Goal: Navigation & Orientation: Find specific page/section

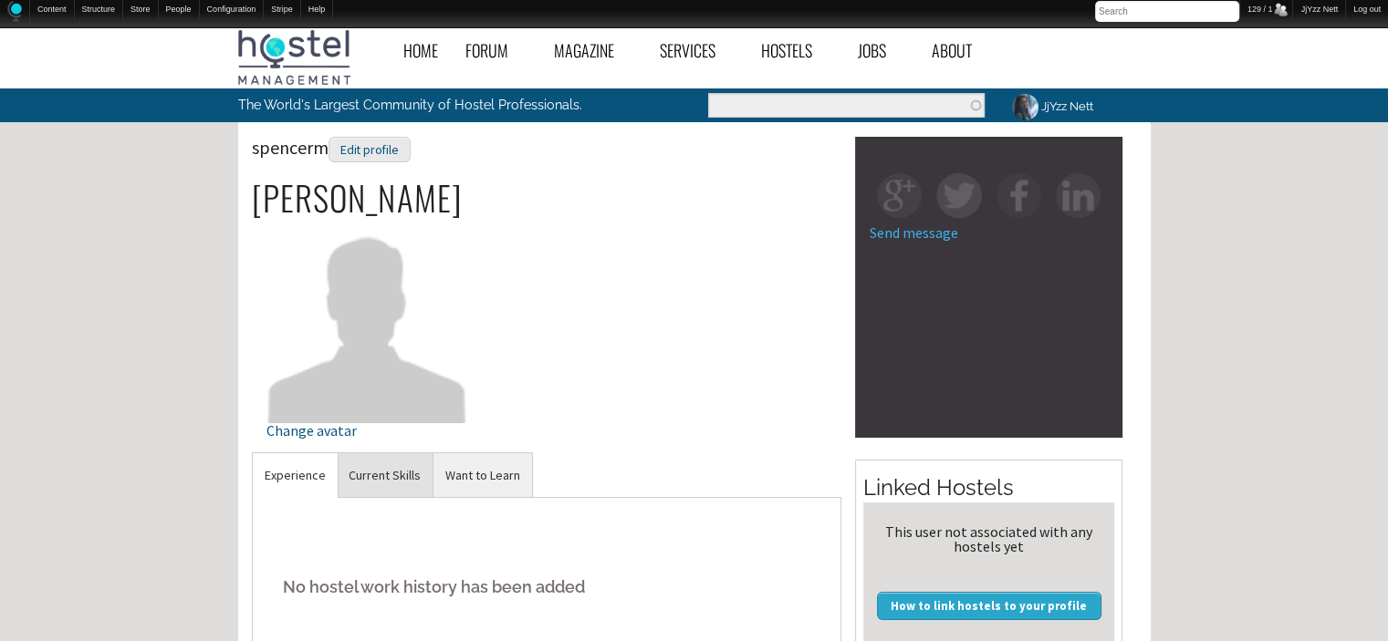
click at [385, 484] on link "Current Skills" at bounding box center [385, 475] width 96 height 45
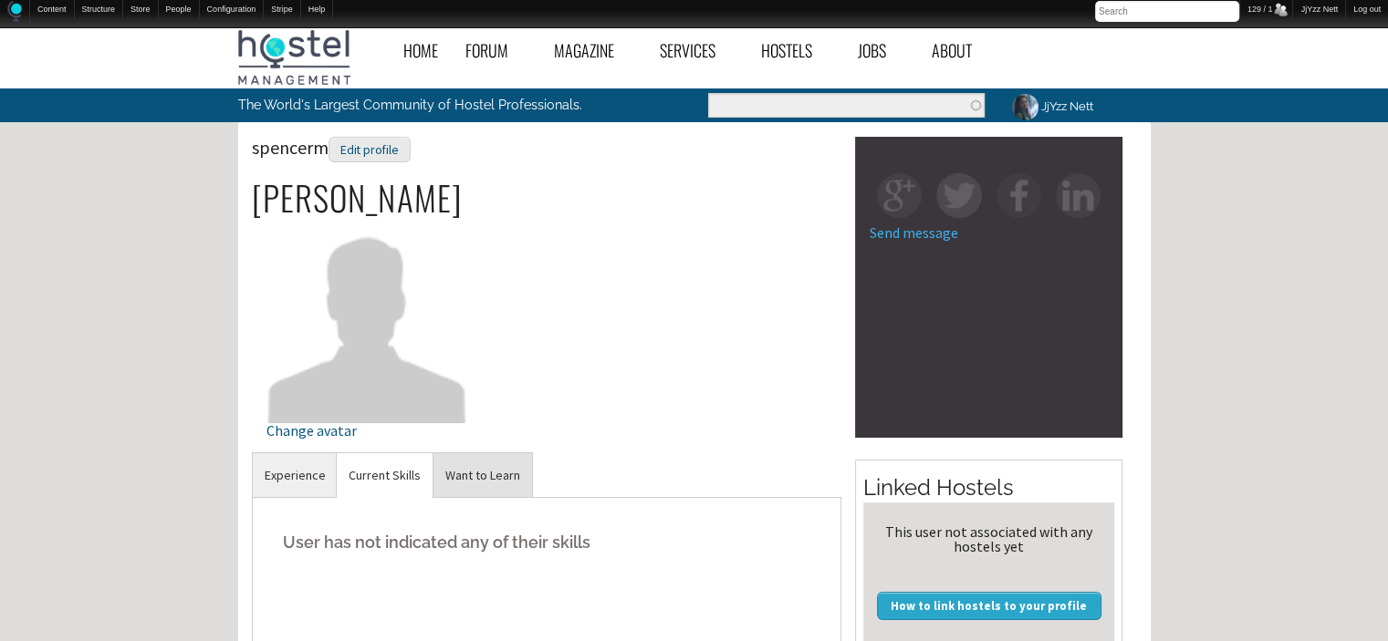
click at [494, 481] on link "Want to Learn" at bounding box center [482, 475] width 99 height 45
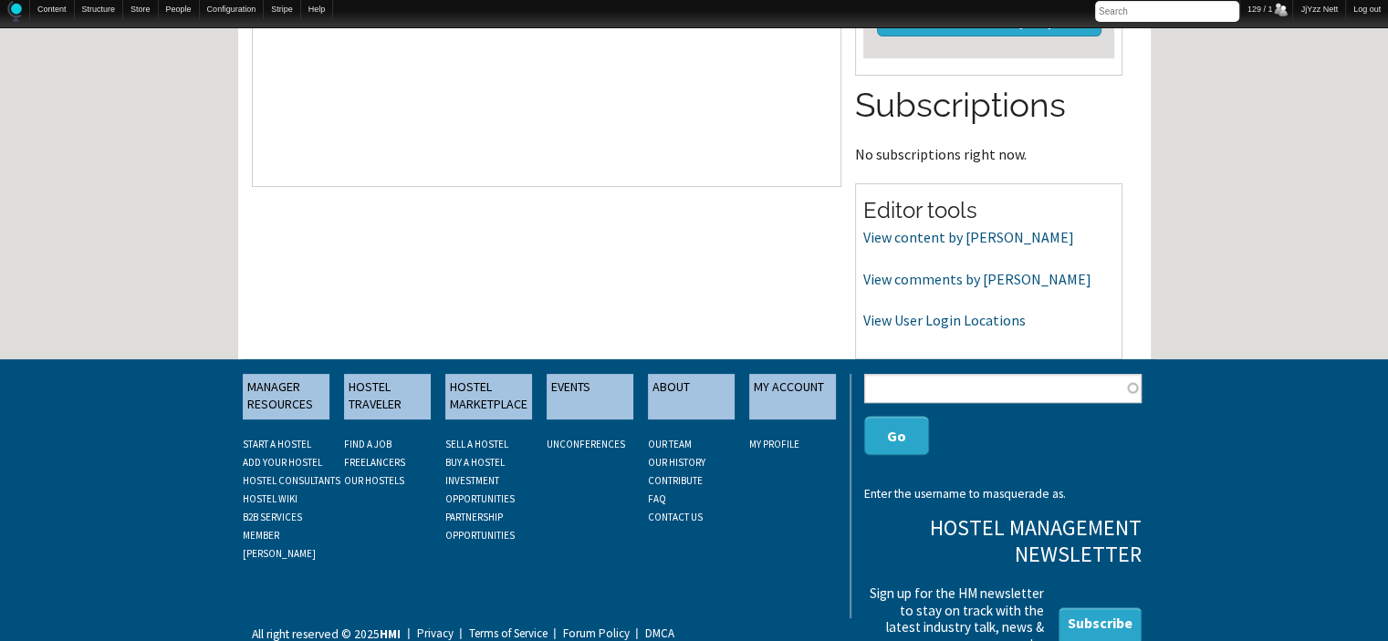
scroll to position [596, 0]
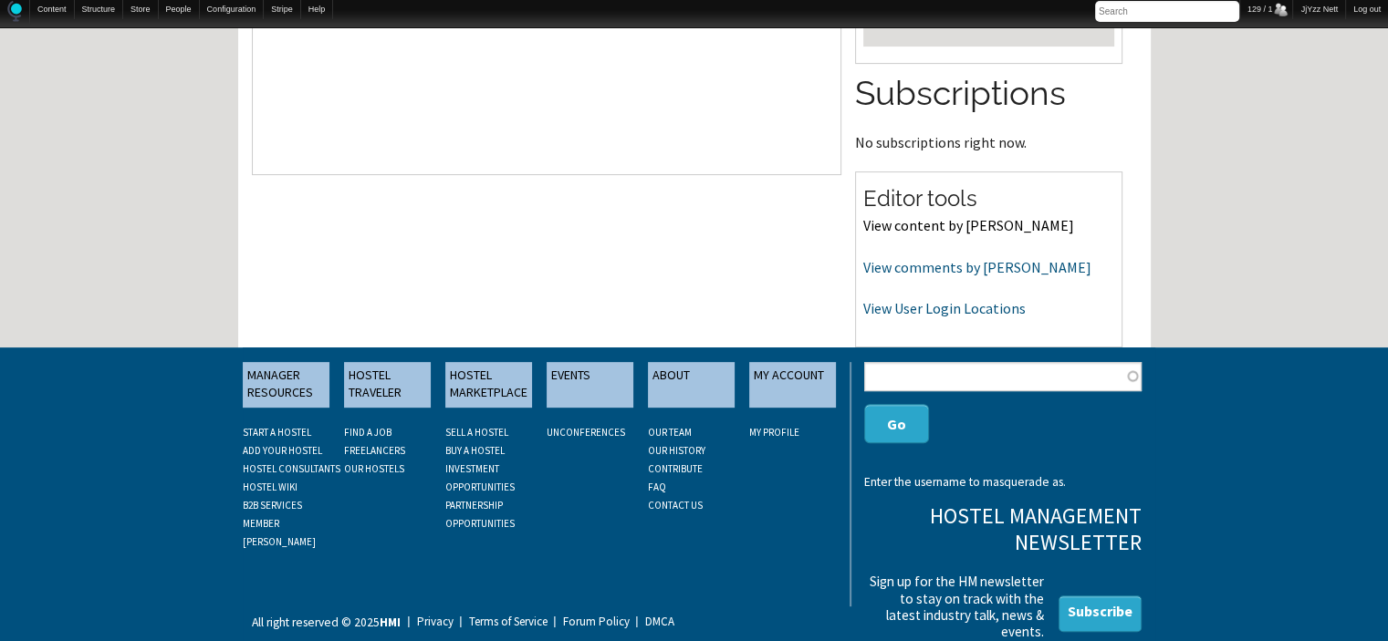
click at [912, 217] on link "View content by spencerm" at bounding box center [968, 225] width 211 height 18
click at [878, 262] on link "View comments by spencerm" at bounding box center [977, 267] width 228 height 18
click at [931, 311] on link "View User Login Locations" at bounding box center [944, 308] width 162 height 18
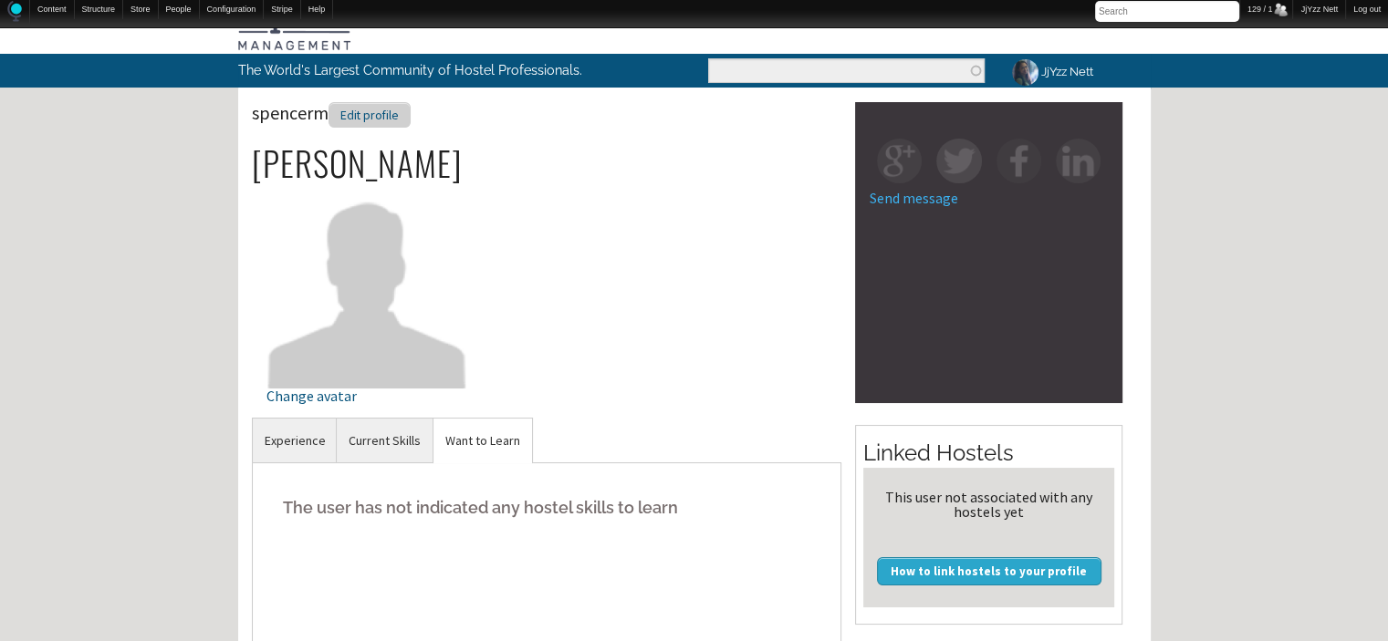
click at [379, 120] on div "Edit profile" at bounding box center [369, 115] width 82 height 26
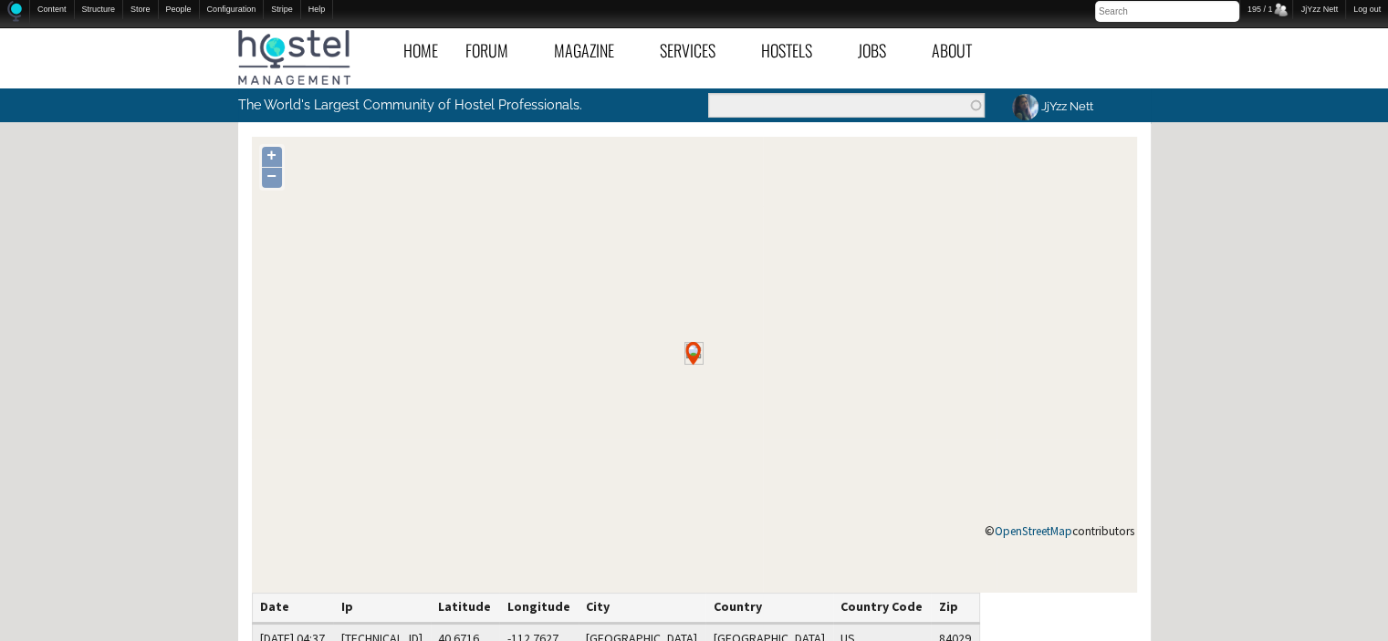
scroll to position [484, 0]
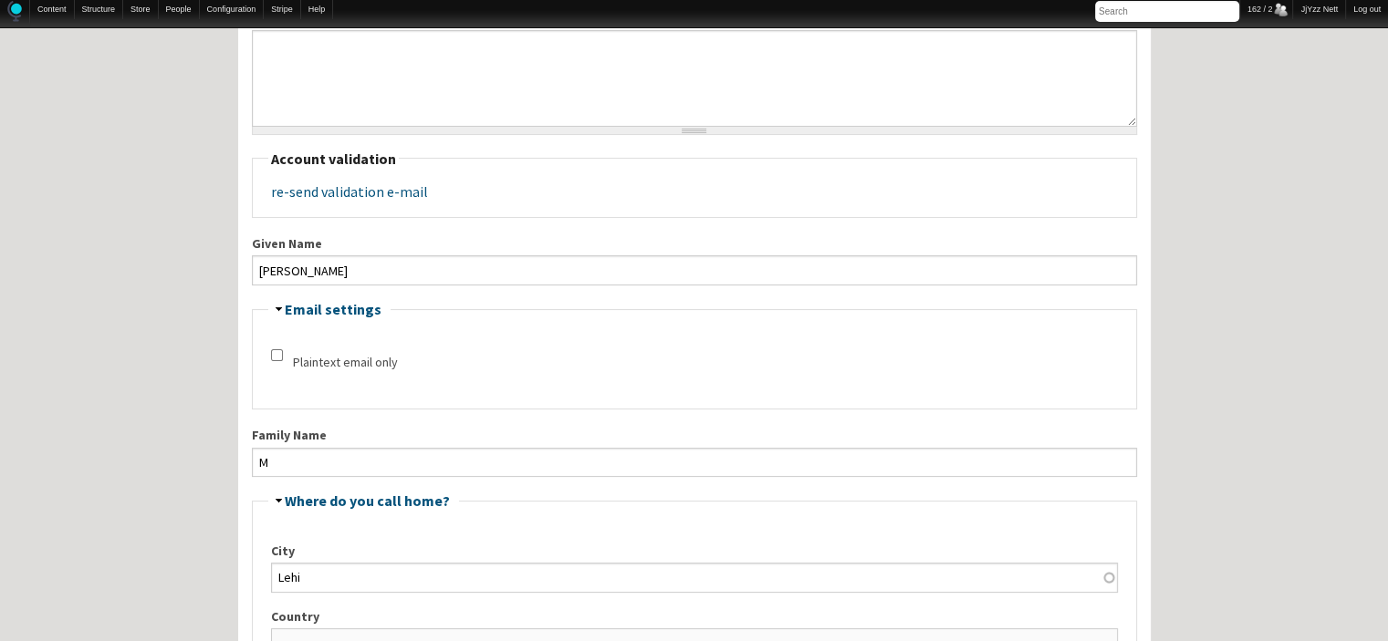
scroll to position [233, 0]
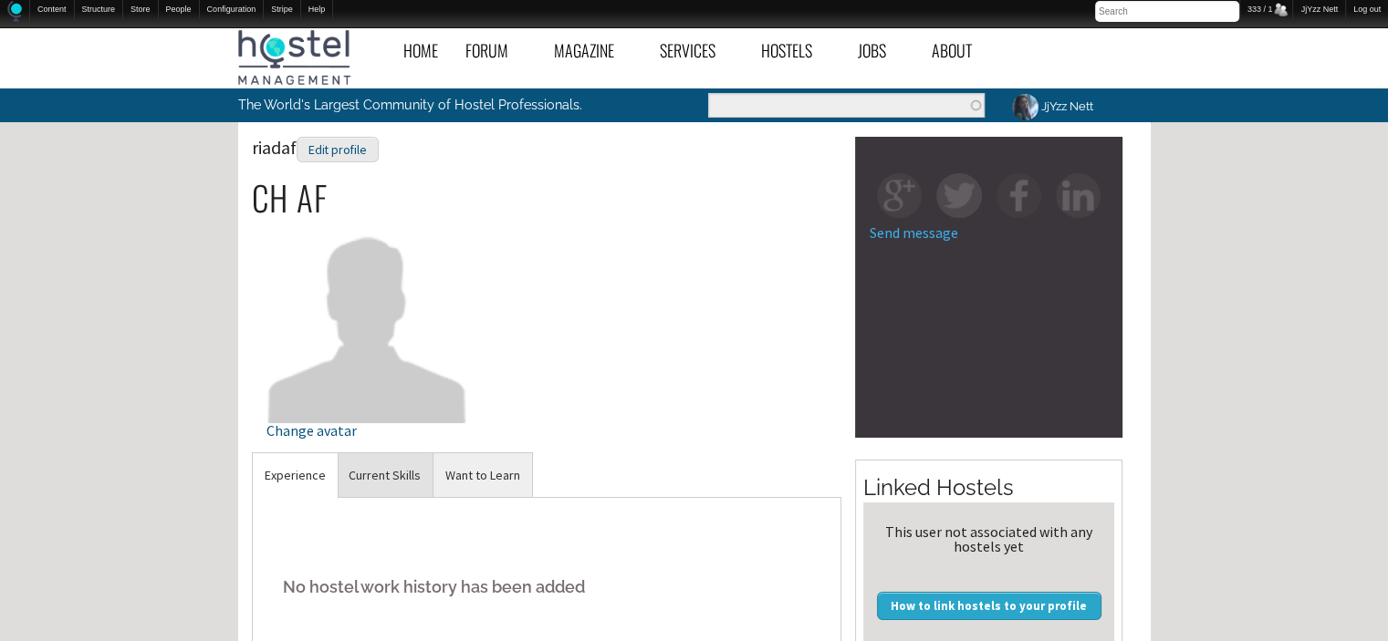
click at [385, 484] on link "Current Skills" at bounding box center [385, 475] width 96 height 45
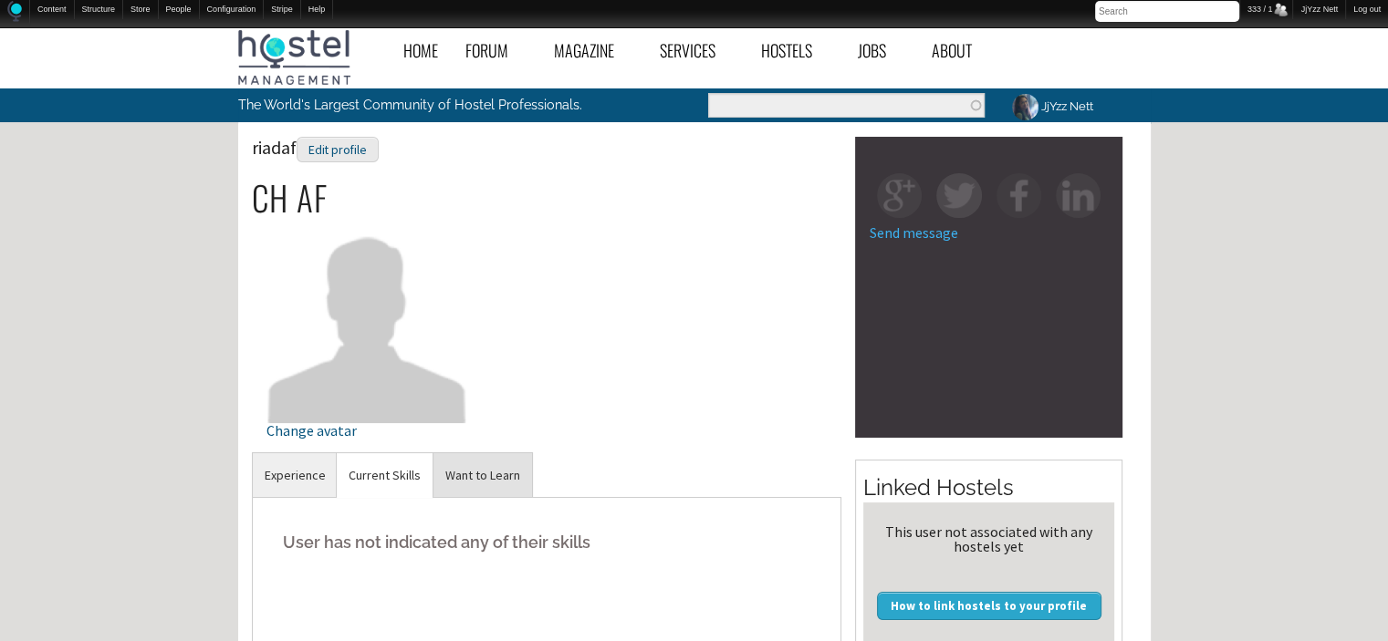
click at [477, 481] on link "Want to Learn" at bounding box center [482, 475] width 99 height 45
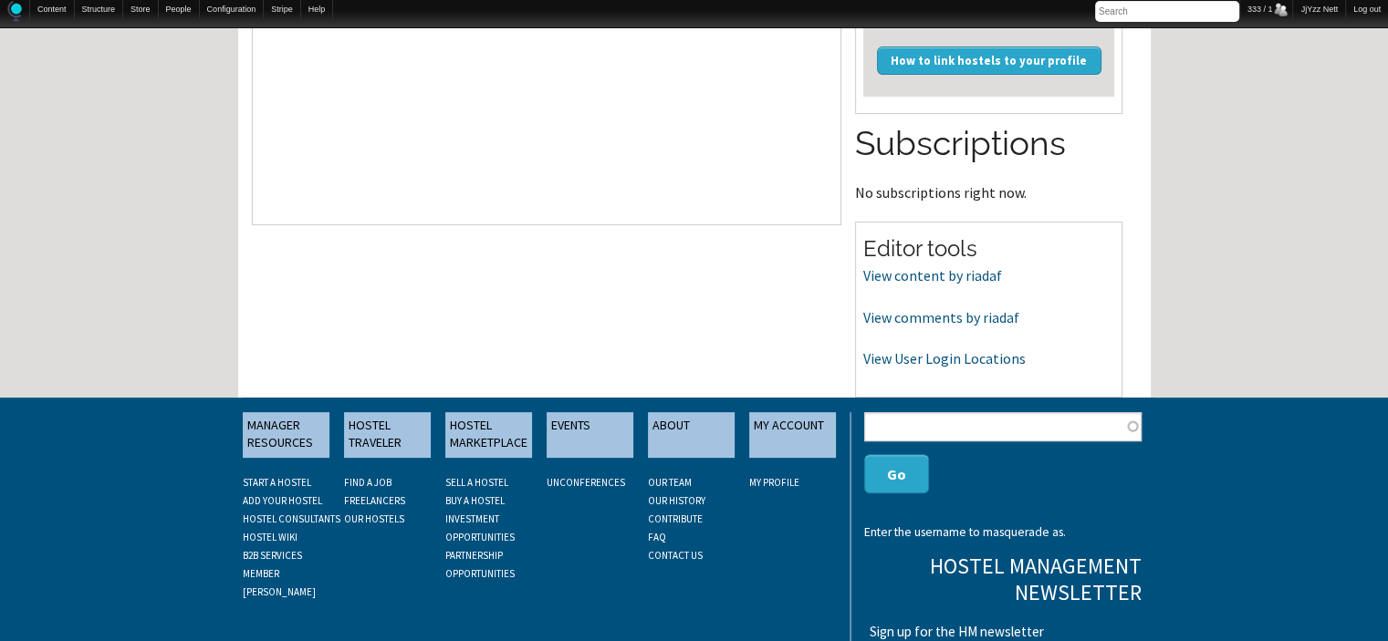
scroll to position [547, 0]
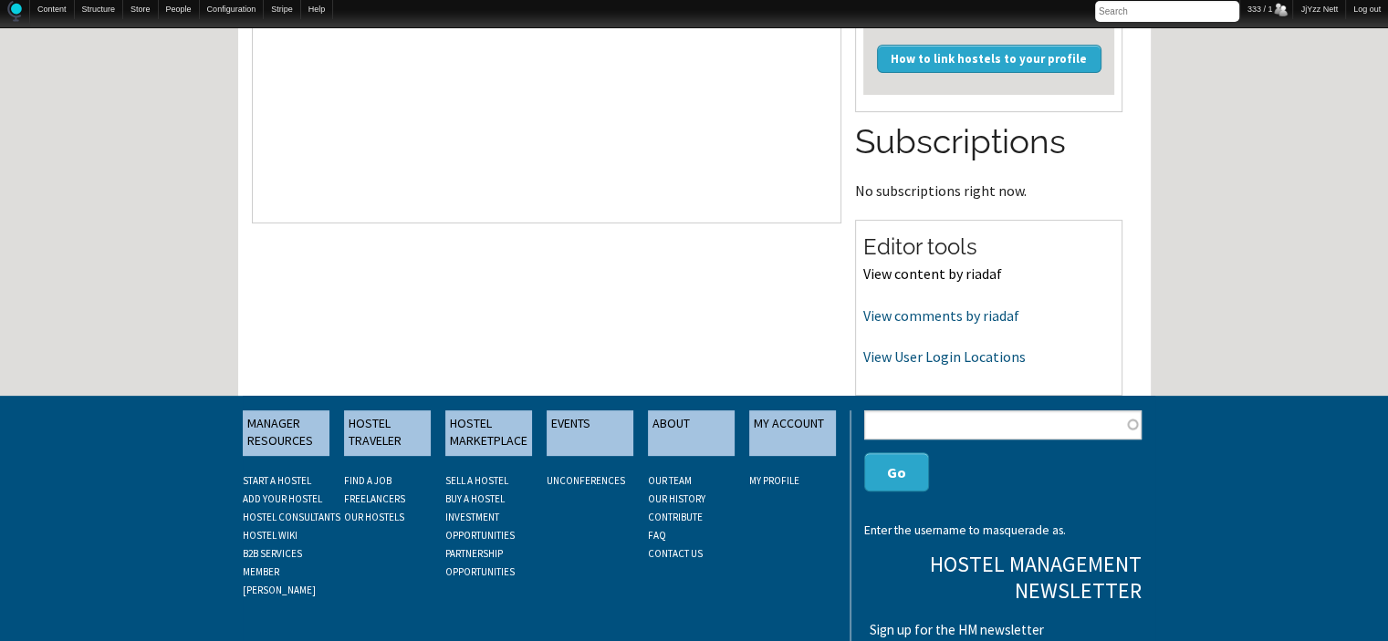
click at [905, 266] on link "View content by riadaf" at bounding box center [932, 274] width 139 height 18
click at [886, 313] on link "View comments by riadaf" at bounding box center [941, 316] width 156 height 18
click at [905, 356] on link "View User Login Locations" at bounding box center [944, 357] width 162 height 18
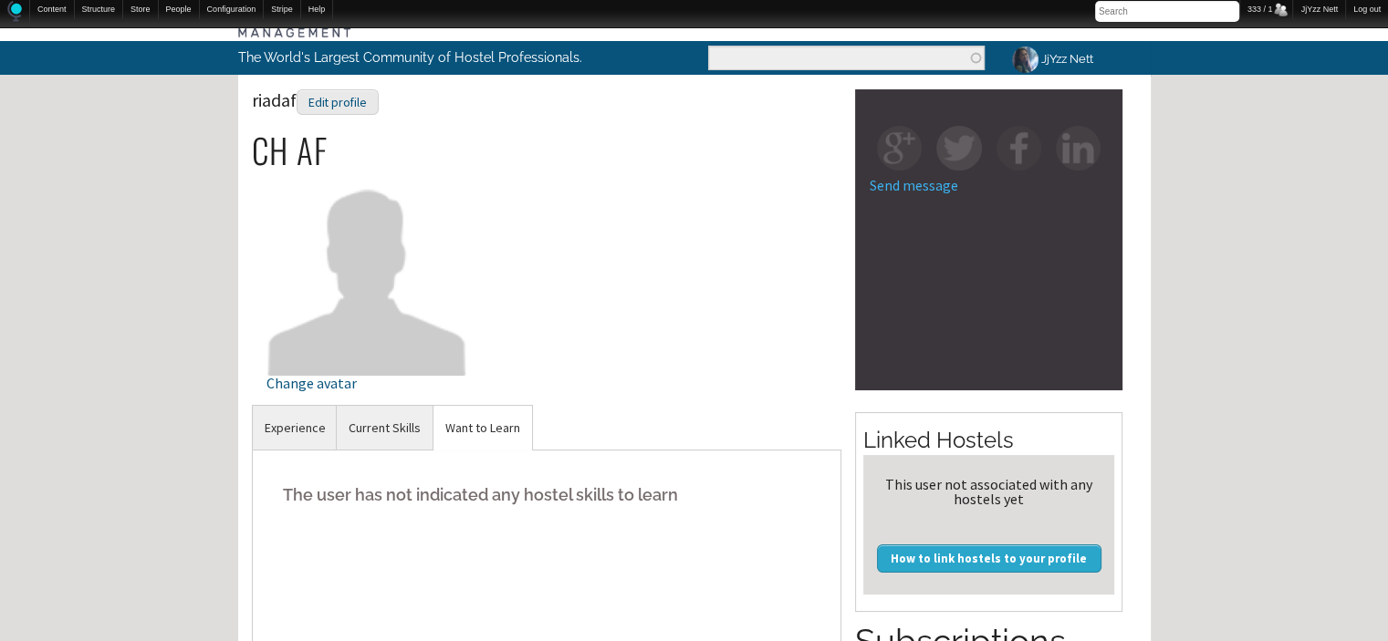
scroll to position [0, 0]
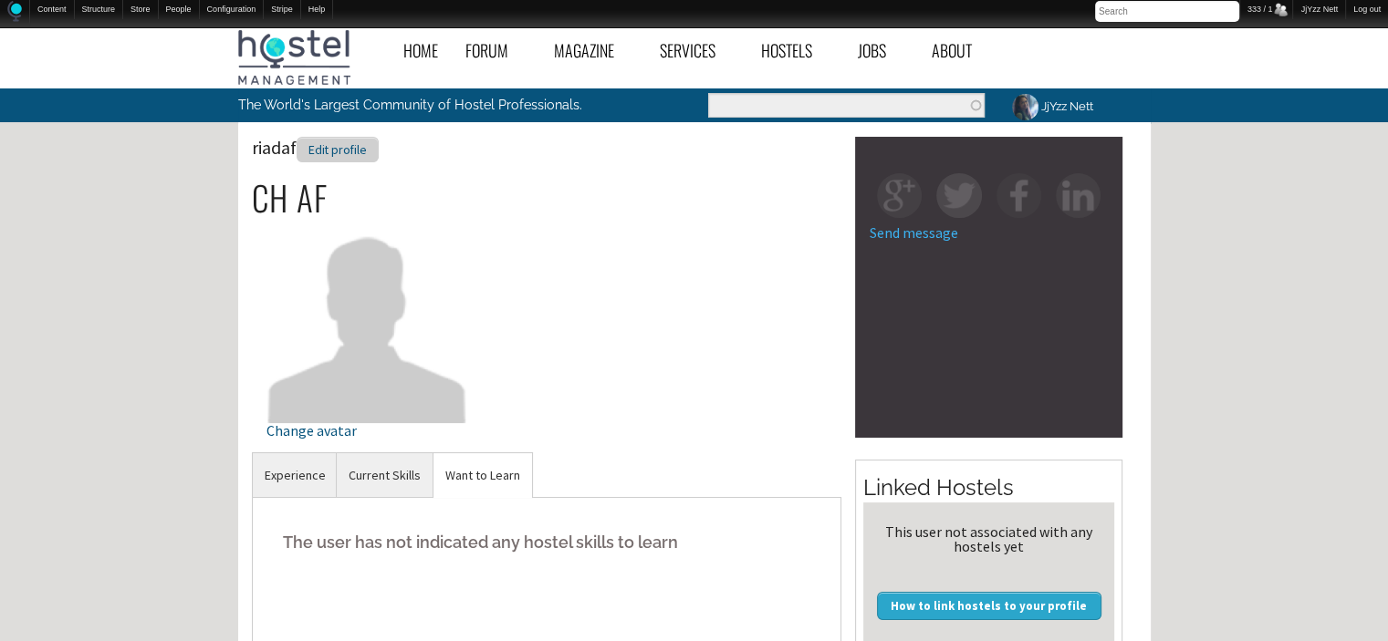
click at [338, 151] on div "Edit profile" at bounding box center [338, 150] width 82 height 26
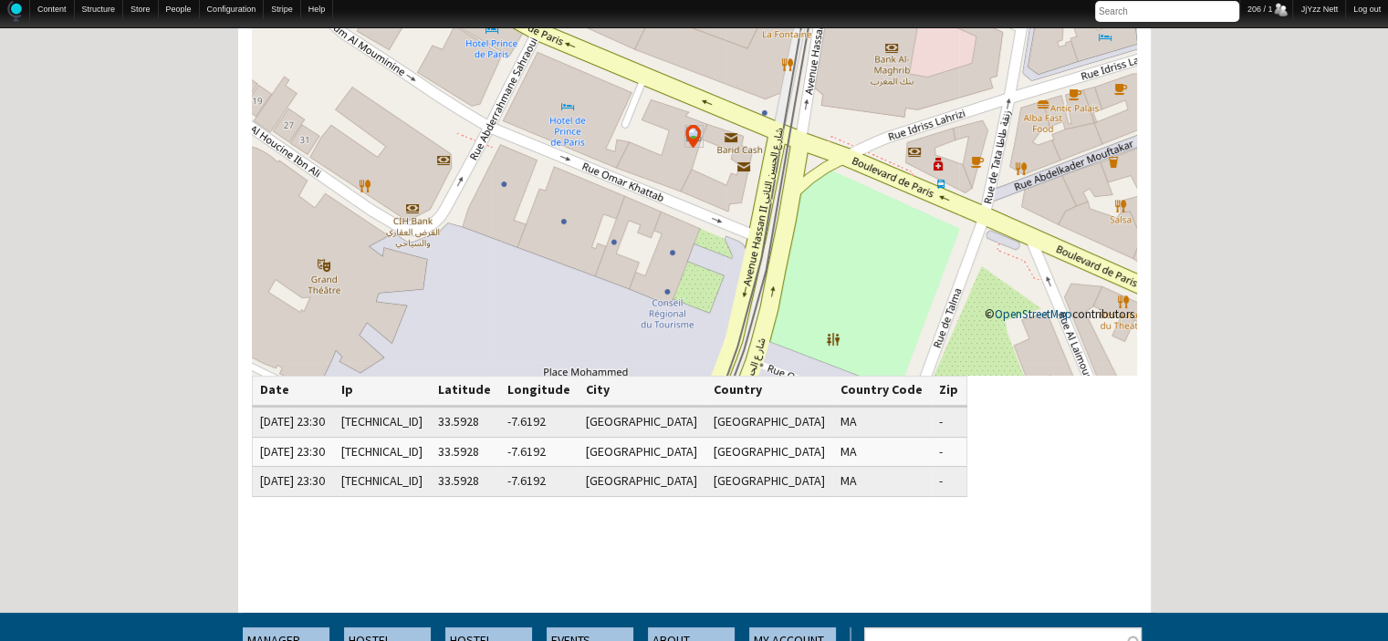
scroll to position [219, 0]
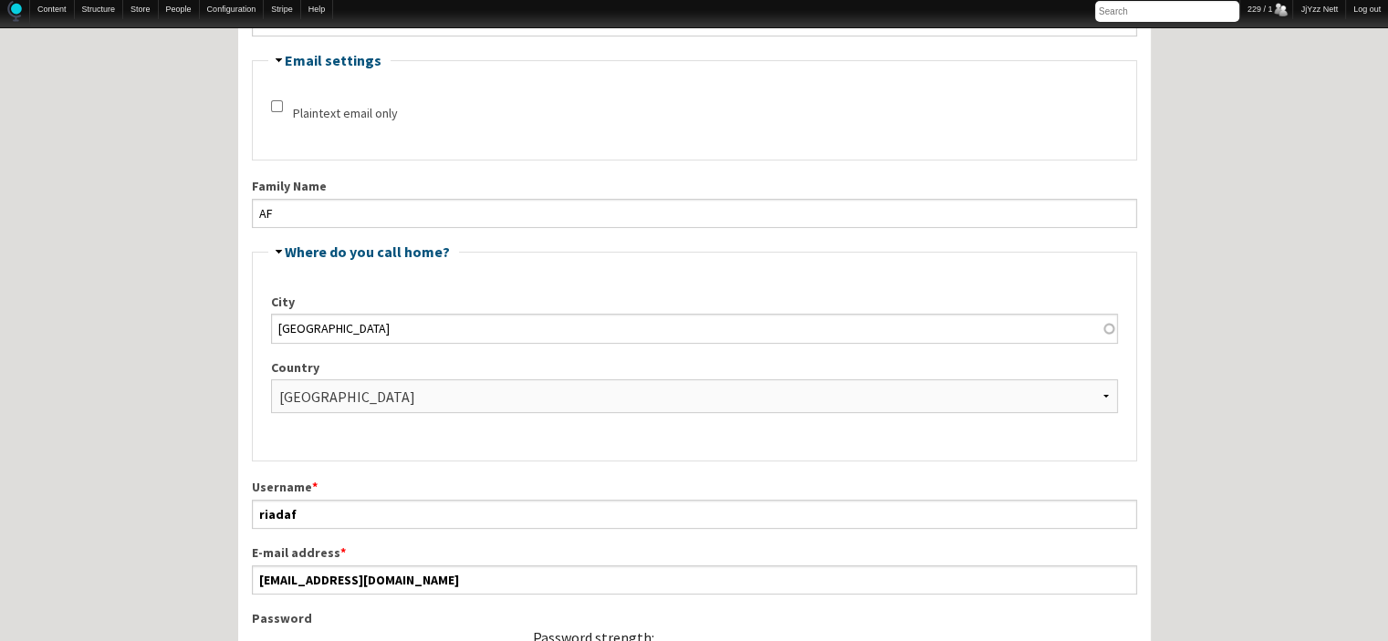
click at [338, 151] on fieldset "Hide Email settings Plaintext email only" at bounding box center [694, 107] width 885 height 108
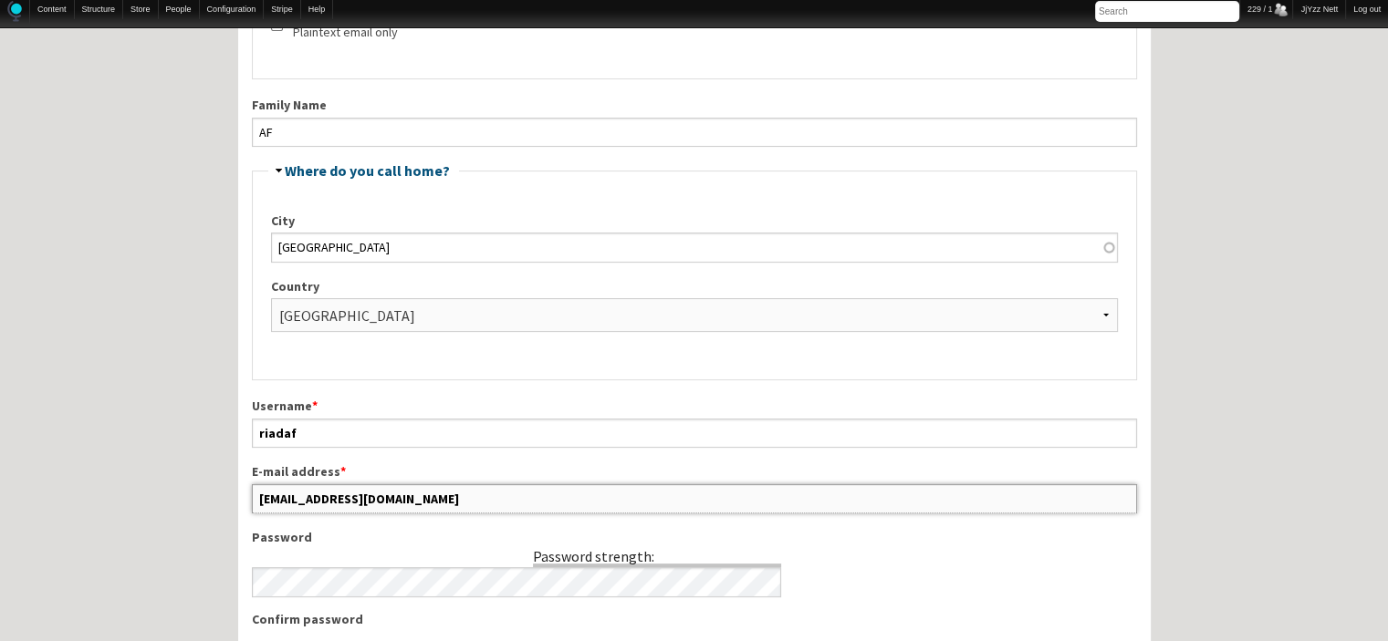
drag, startPoint x: 439, startPoint y: 607, endPoint x: 220, endPoint y: 632, distance: 220.5
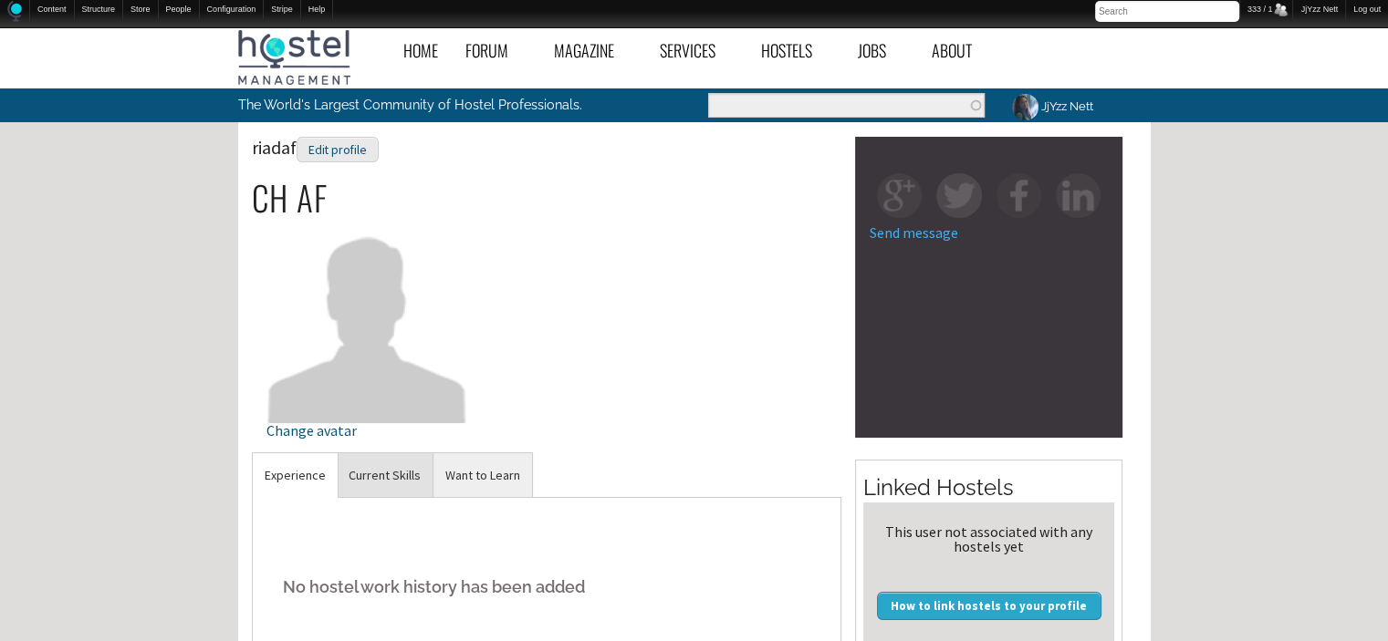
click at [382, 473] on link "Current Skills" at bounding box center [385, 475] width 96 height 45
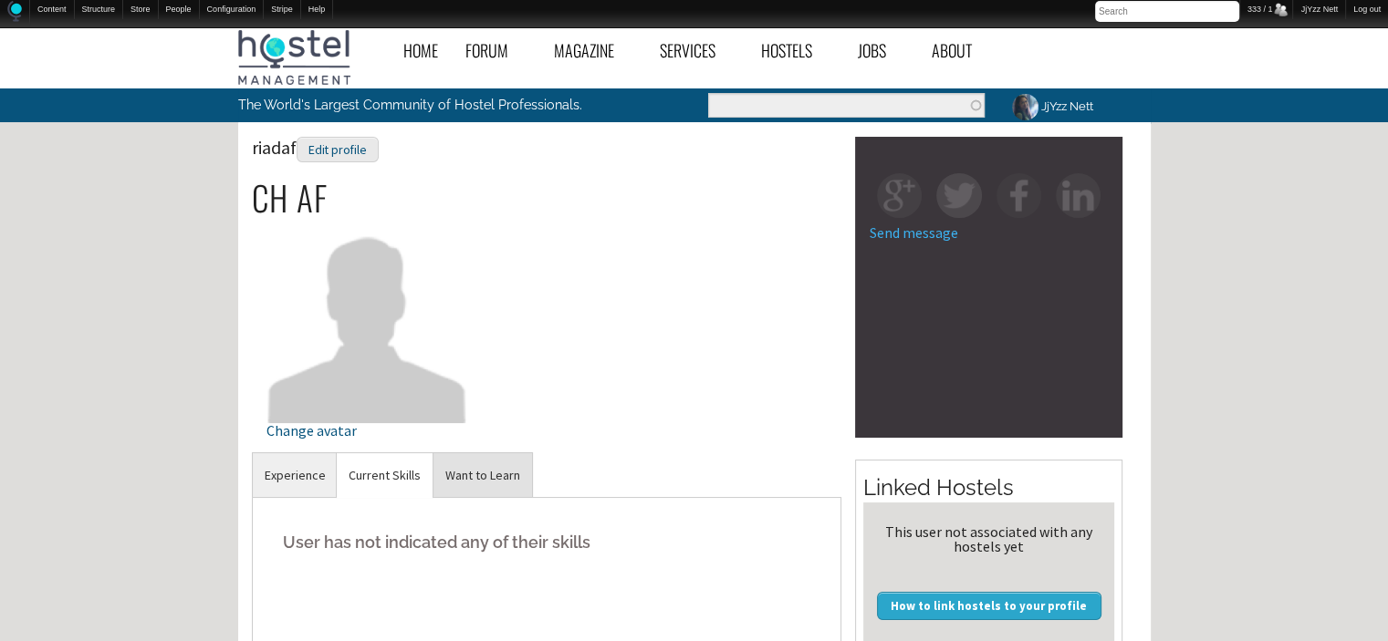
click at [467, 470] on link "Want to Learn" at bounding box center [482, 475] width 99 height 45
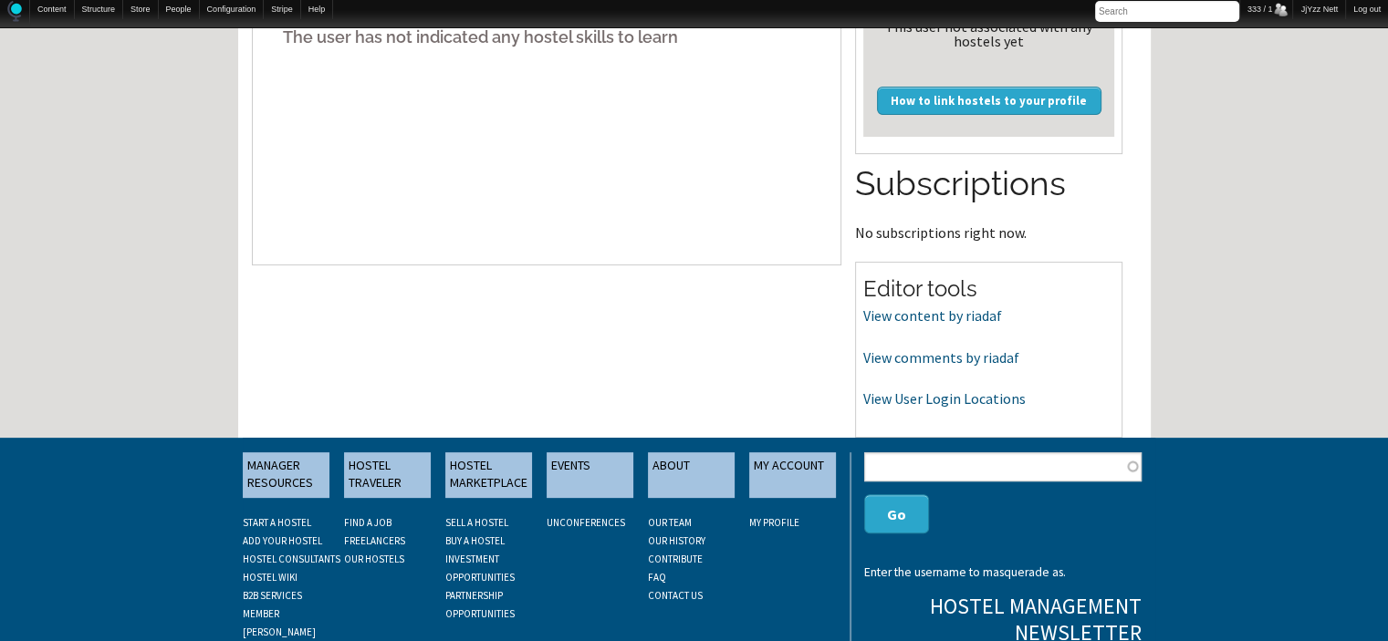
scroll to position [511, 0]
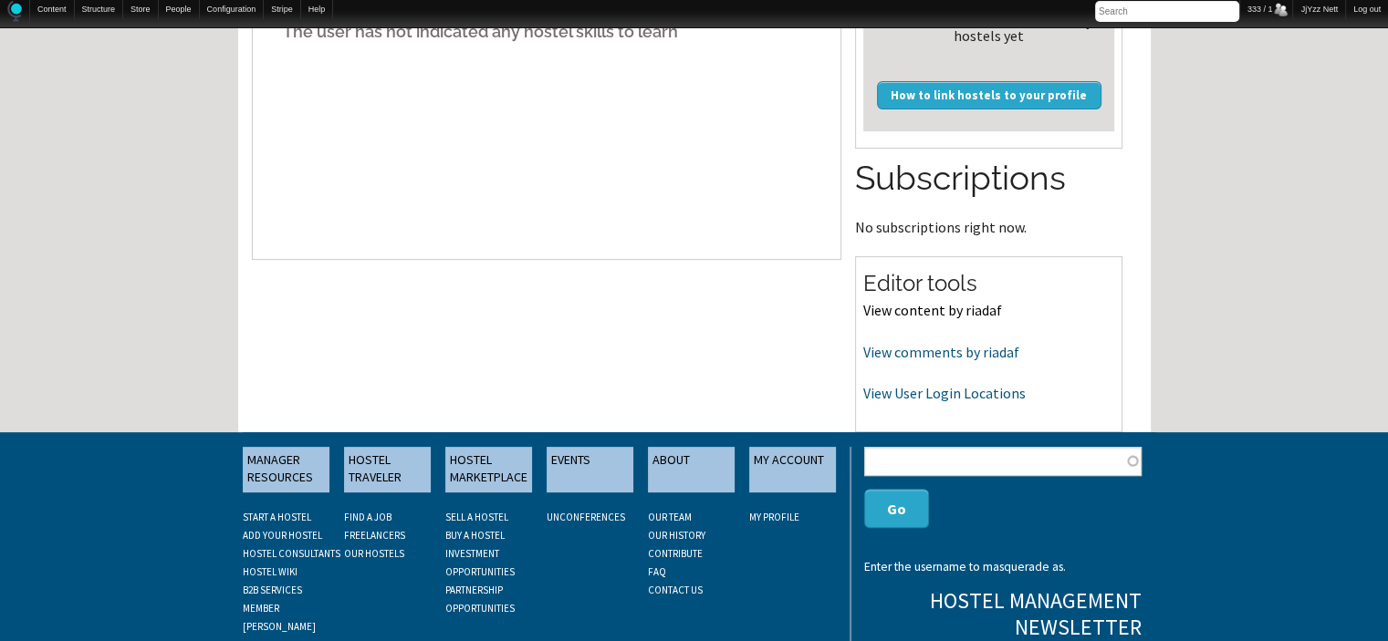
click at [953, 304] on link "View content by riadaf" at bounding box center [932, 310] width 139 height 18
click at [895, 356] on link "View comments by riadaf" at bounding box center [941, 352] width 156 height 18
click at [890, 393] on link "View User Login Locations" at bounding box center [944, 393] width 162 height 18
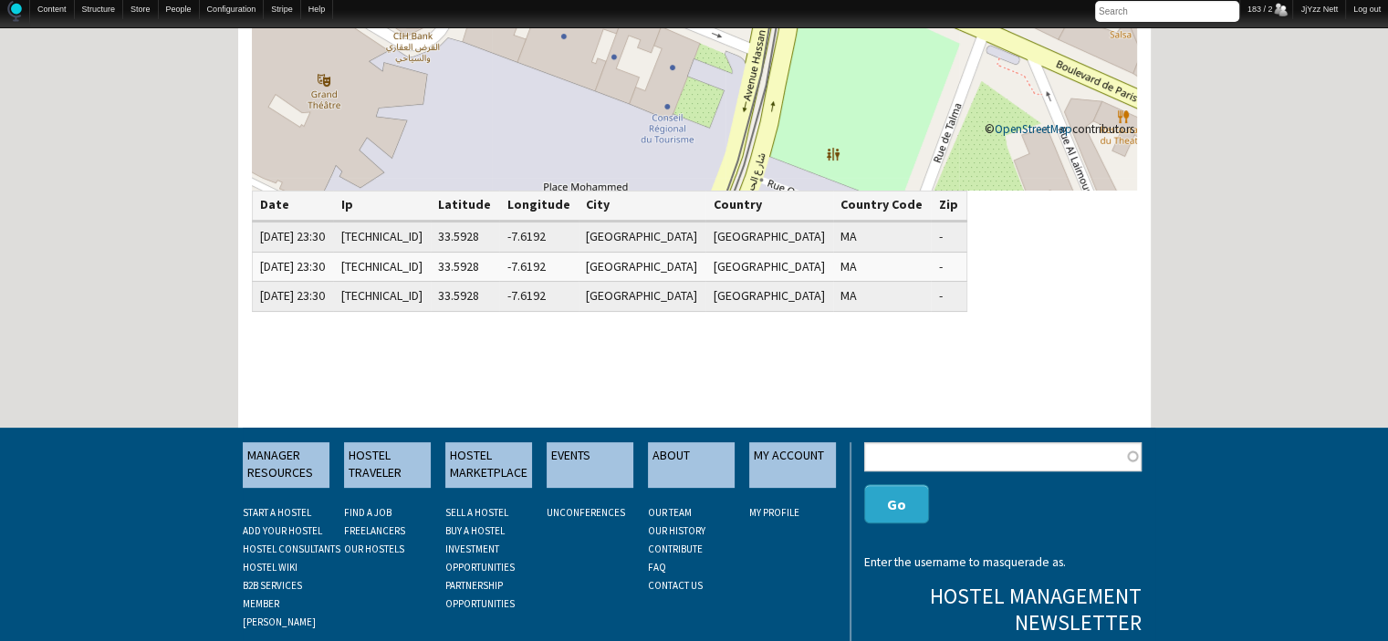
scroll to position [401, 0]
